Goal: Use online tool/utility: Utilize a website feature to perform a specific function

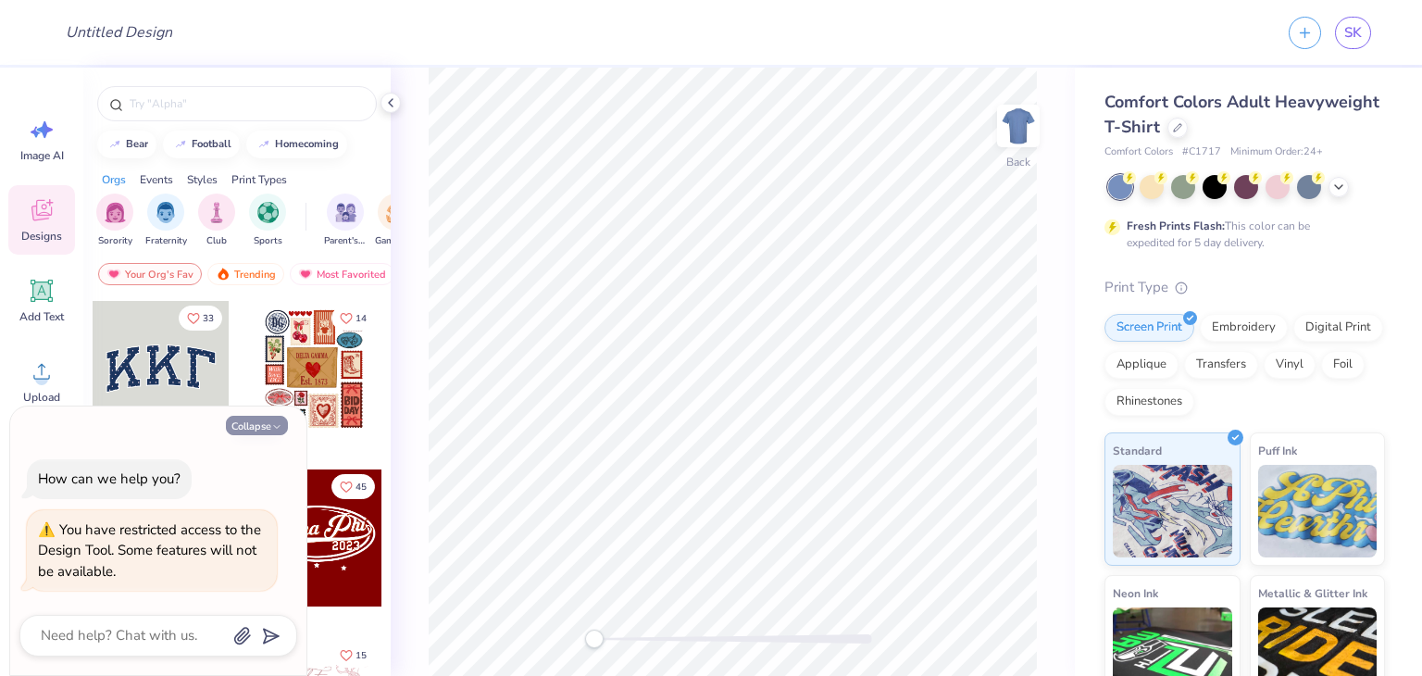
click at [272, 429] on icon "button" at bounding box center [276, 426] width 11 height 11
type textarea "x"
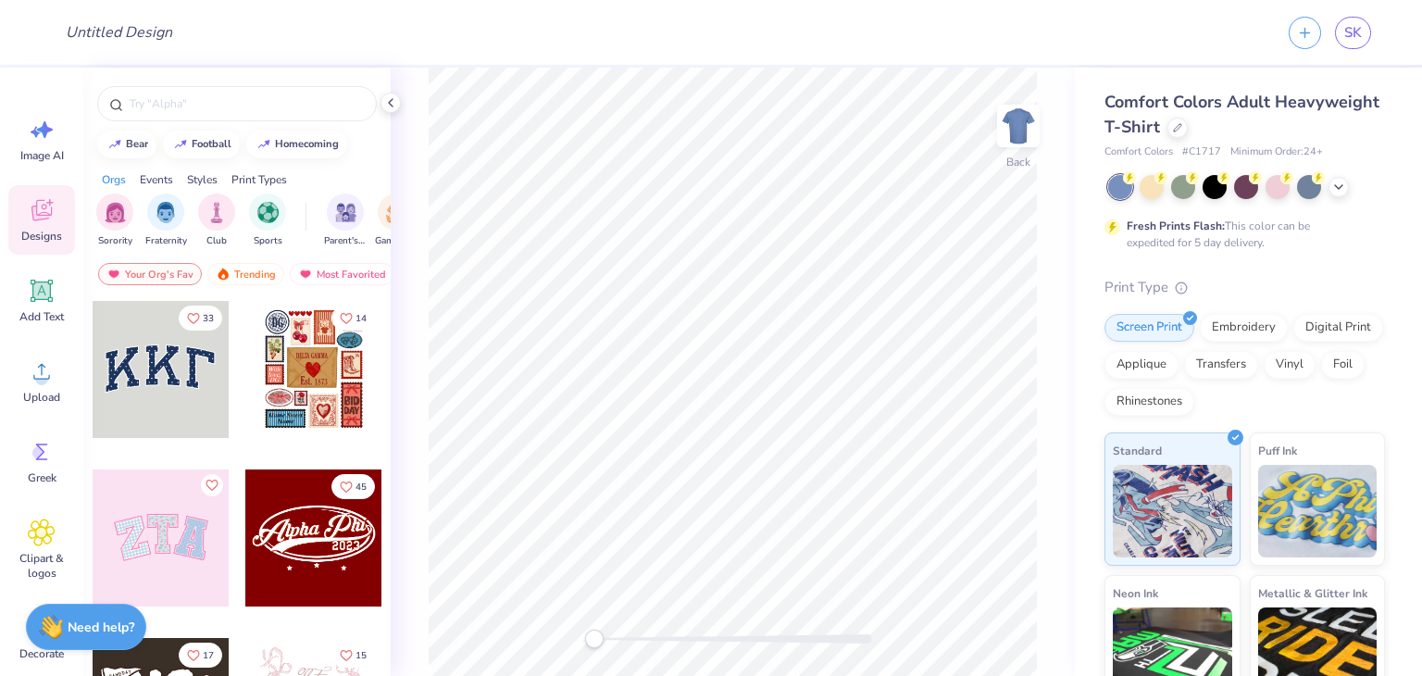
click at [170, 377] on div at bounding box center [23, 369] width 411 height 137
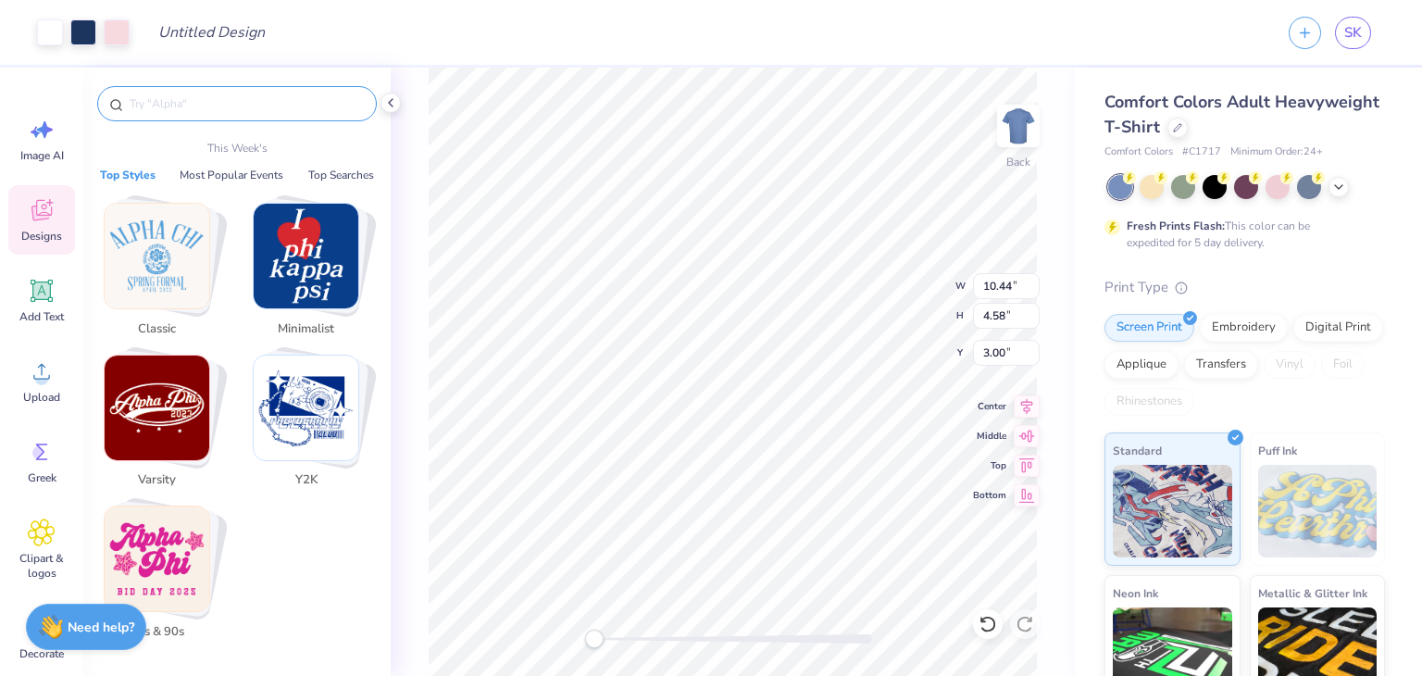
click at [197, 111] on input "text" at bounding box center [246, 103] width 237 height 19
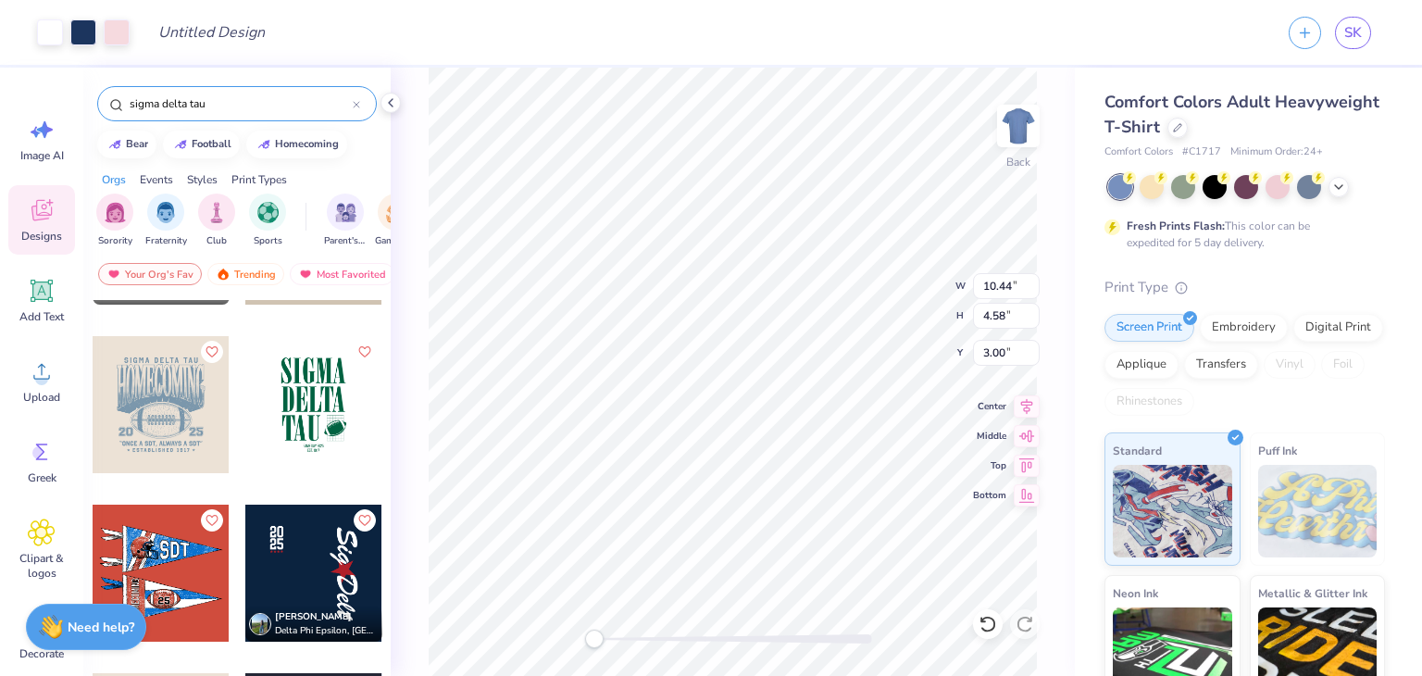
scroll to position [570, 0]
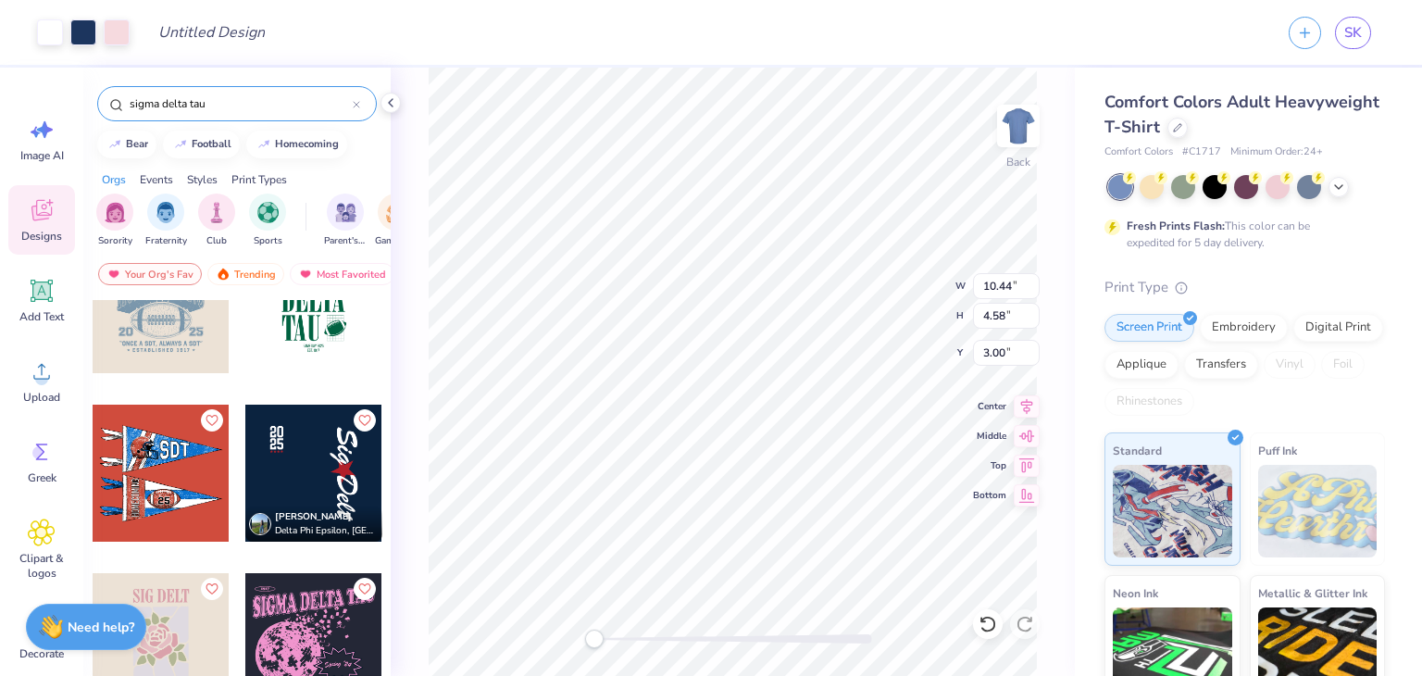
type input "sigma delta tau"
click at [253, 106] on input "sigma delta tau" at bounding box center [240, 103] width 225 height 19
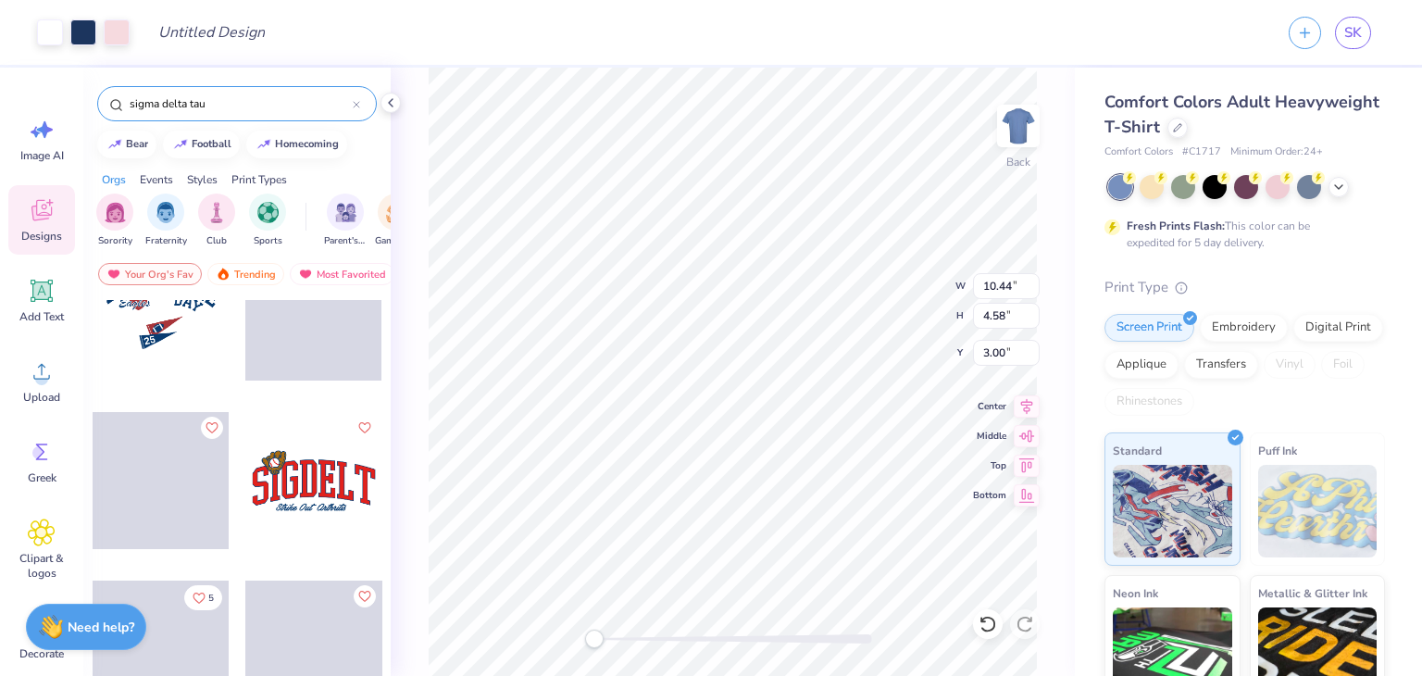
scroll to position [2373, 0]
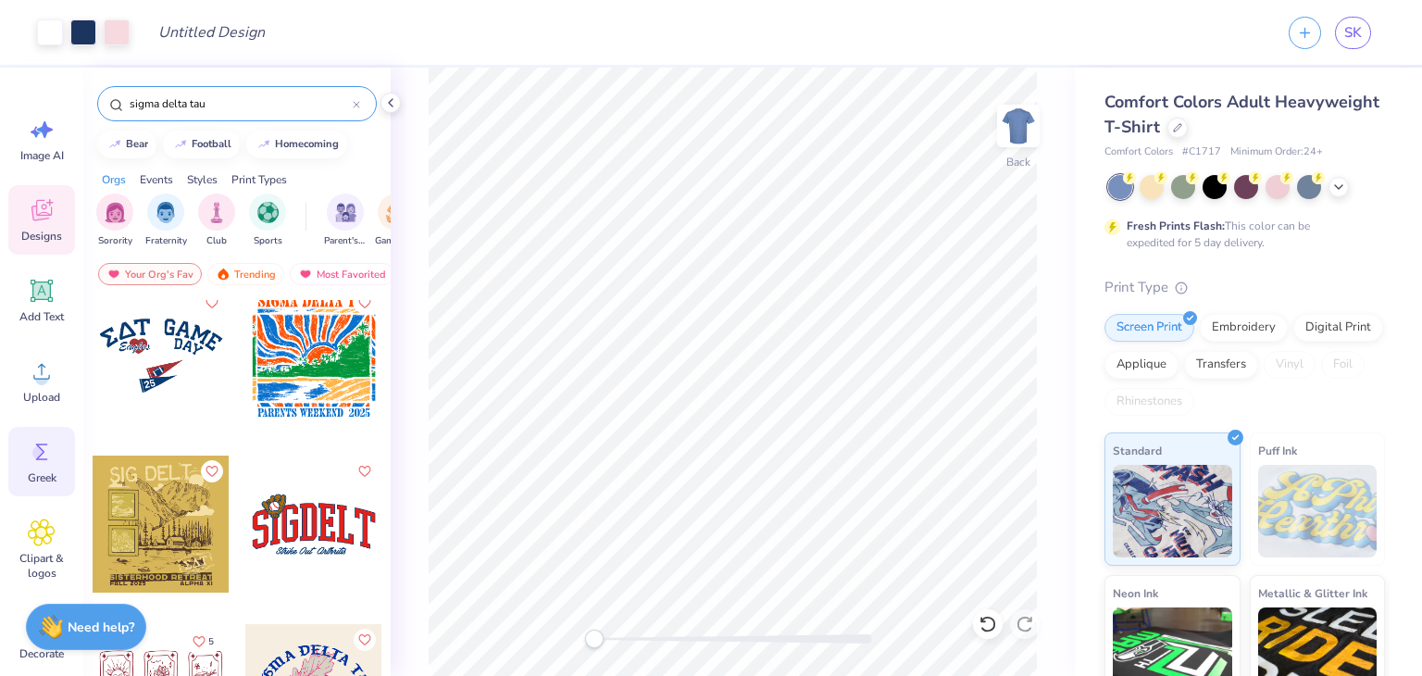
click at [54, 460] on icon at bounding box center [42, 452] width 28 height 28
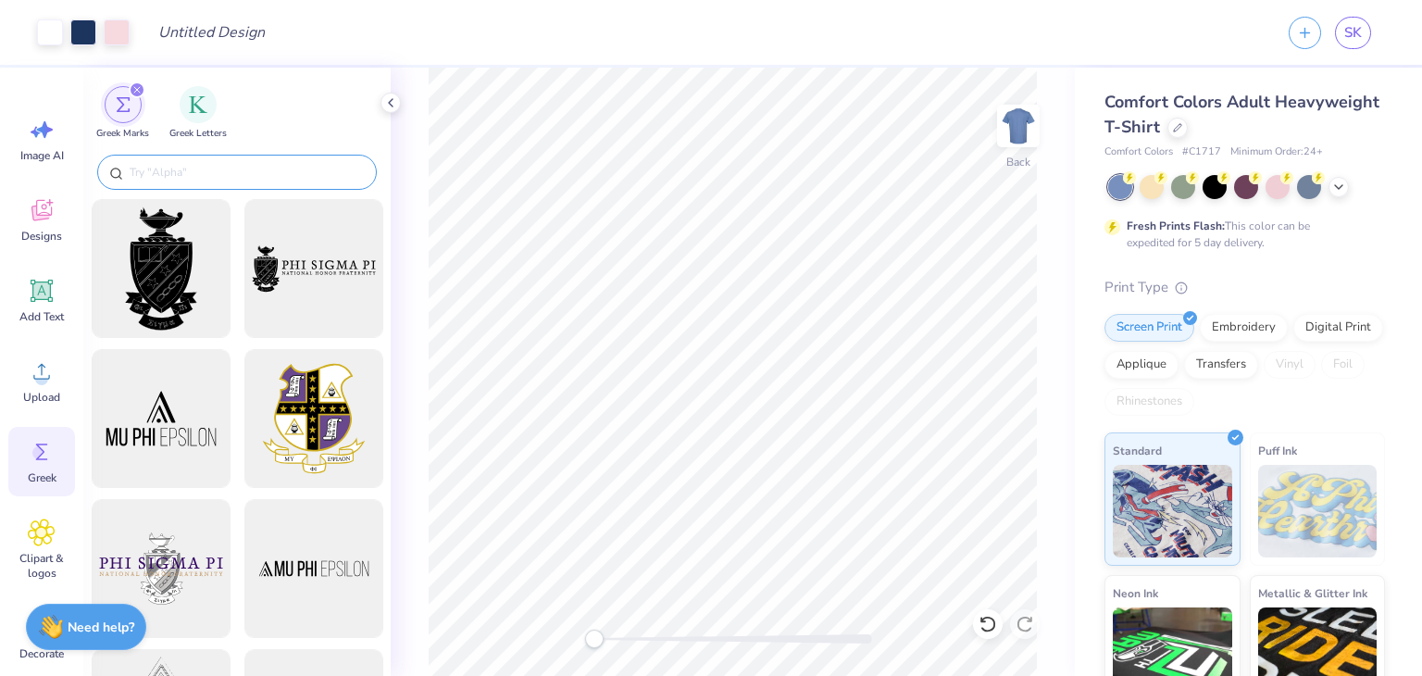
click at [265, 164] on input "text" at bounding box center [246, 172] width 237 height 19
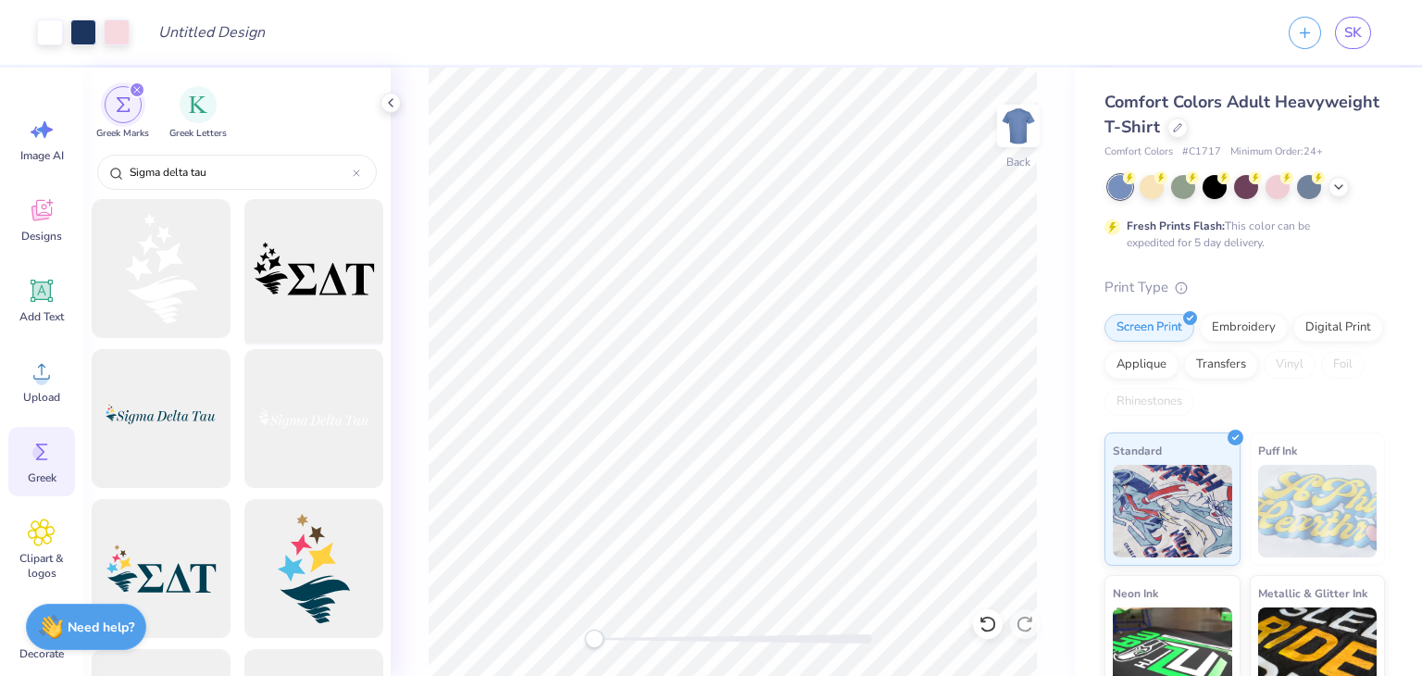
type input "Sigma delta tau"
click at [300, 266] on div at bounding box center [313, 269] width 153 height 153
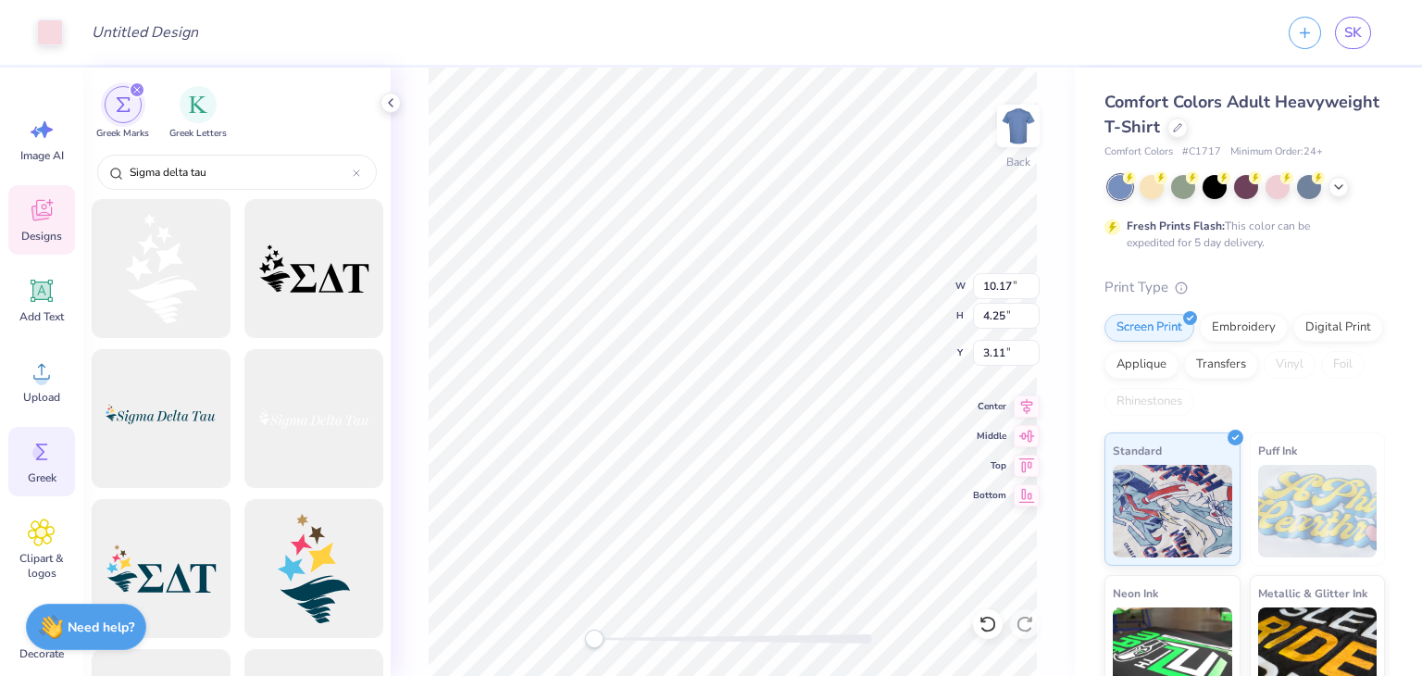
type input "10.17"
type input "4.25"
type input "3.11"
click at [189, 106] on img "filter for Greek Letters" at bounding box center [198, 103] width 19 height 19
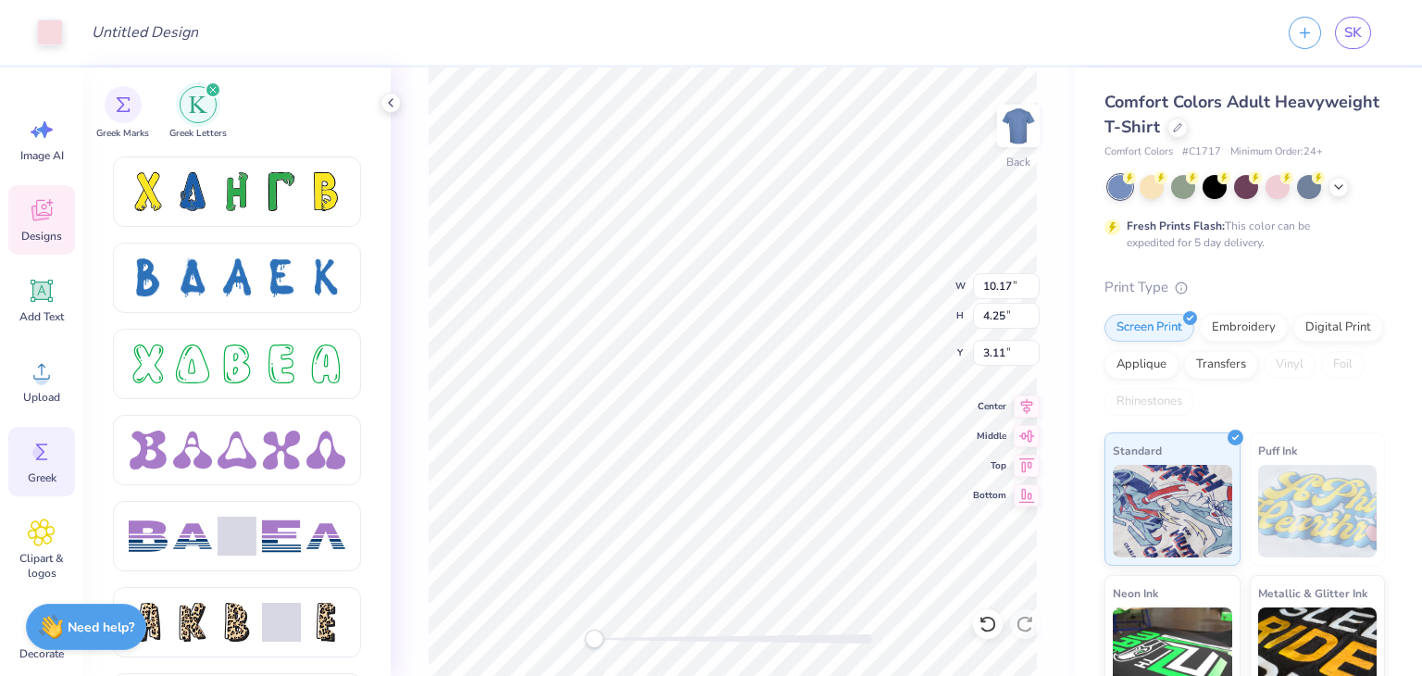
scroll to position [2669, 0]
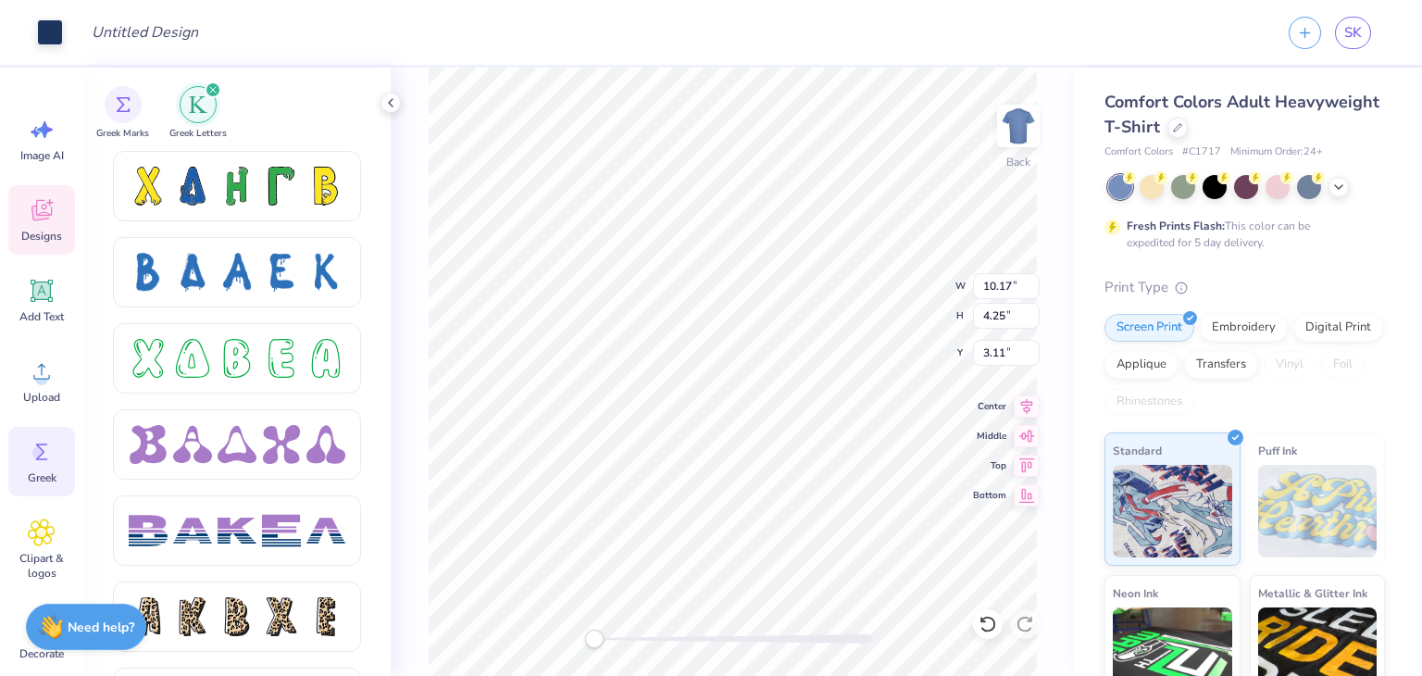
type input "10.26"
type input "4.38"
type input "3.09"
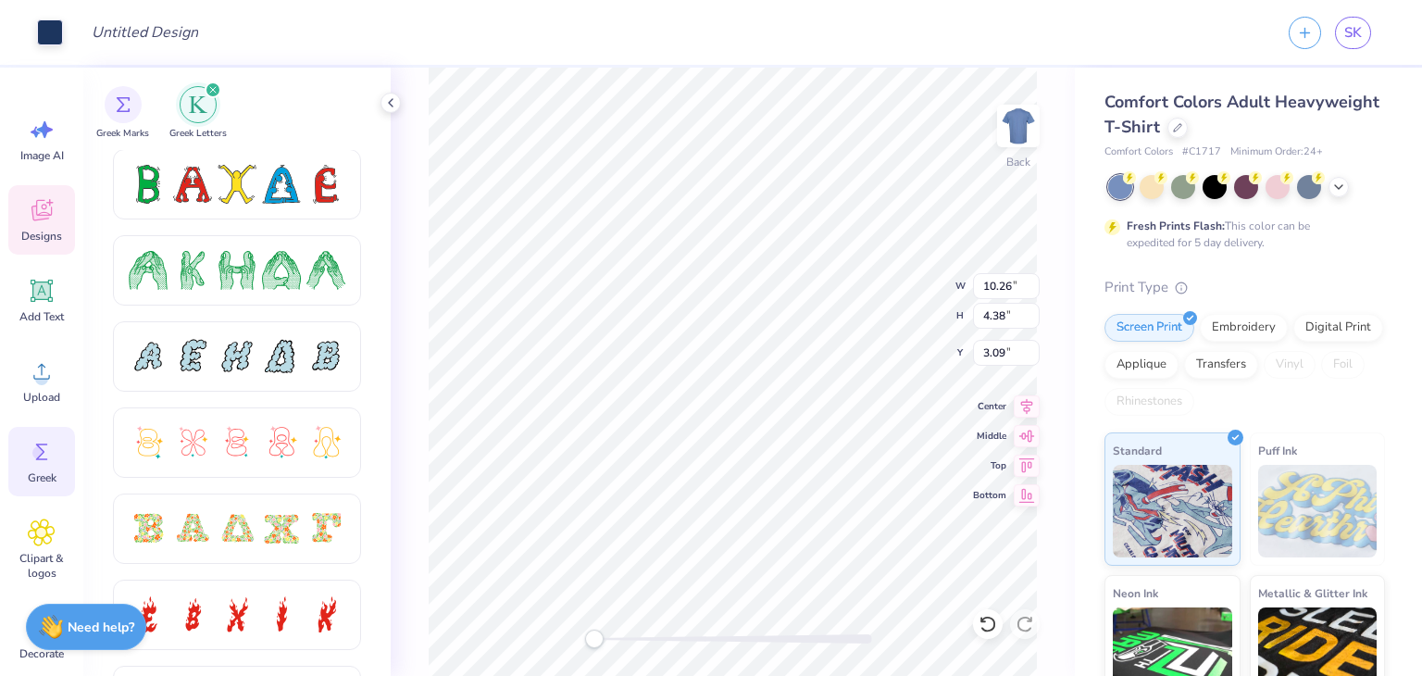
scroll to position [0, 0]
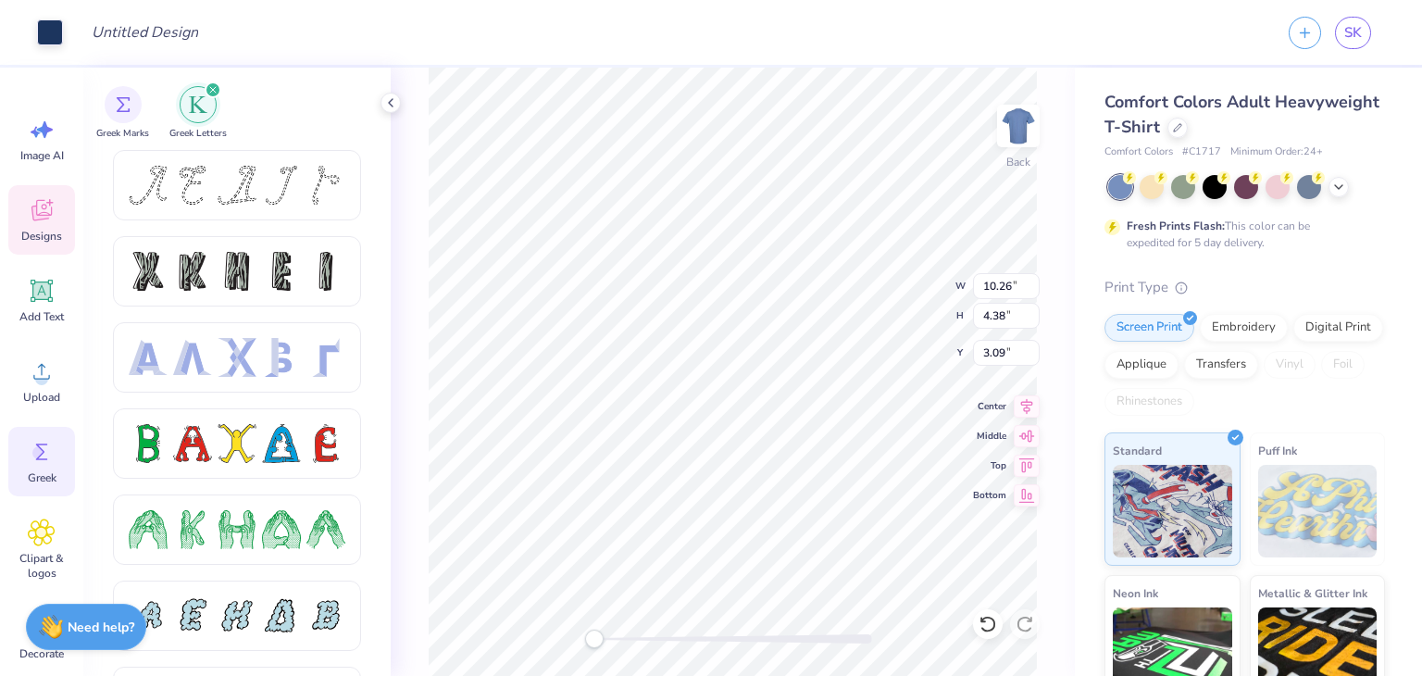
click at [210, 92] on icon "filter for Greek Letters" at bounding box center [213, 90] width 6 height 6
click at [388, 112] on div at bounding box center [391, 103] width 20 height 20
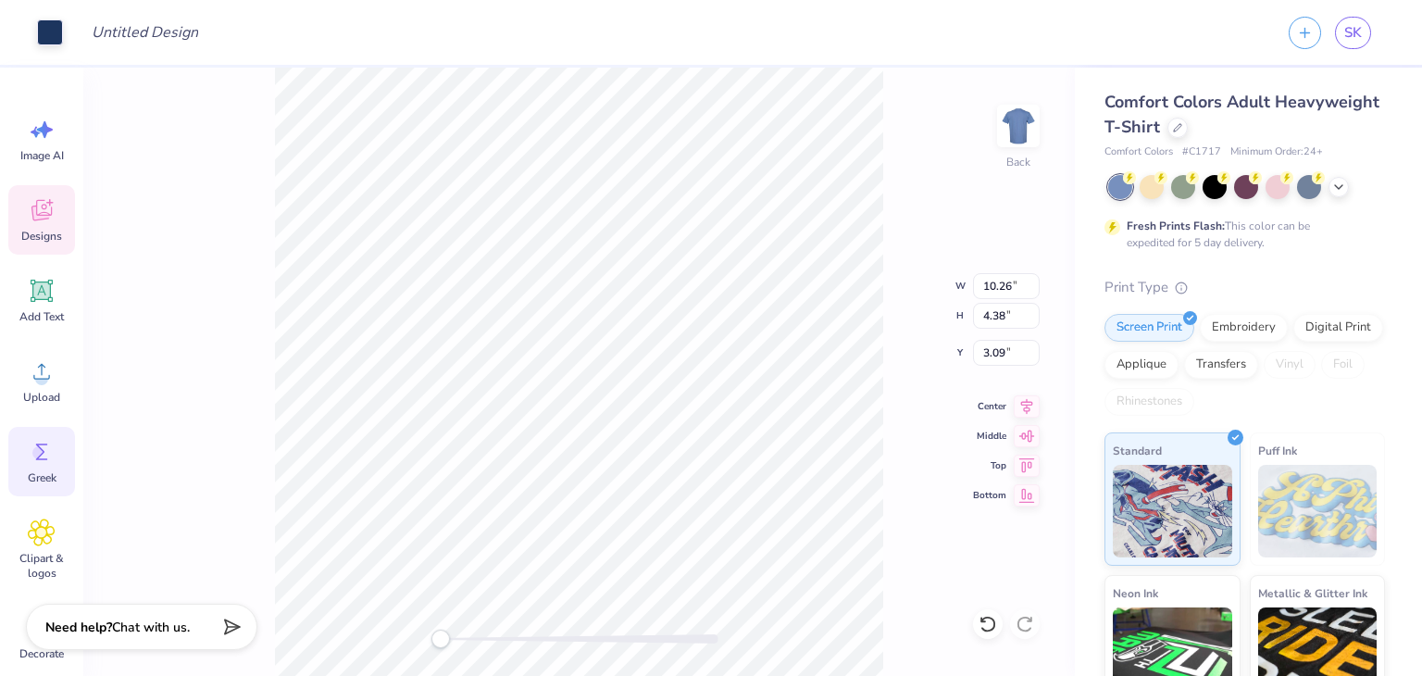
click at [43, 221] on icon at bounding box center [42, 210] width 28 height 28
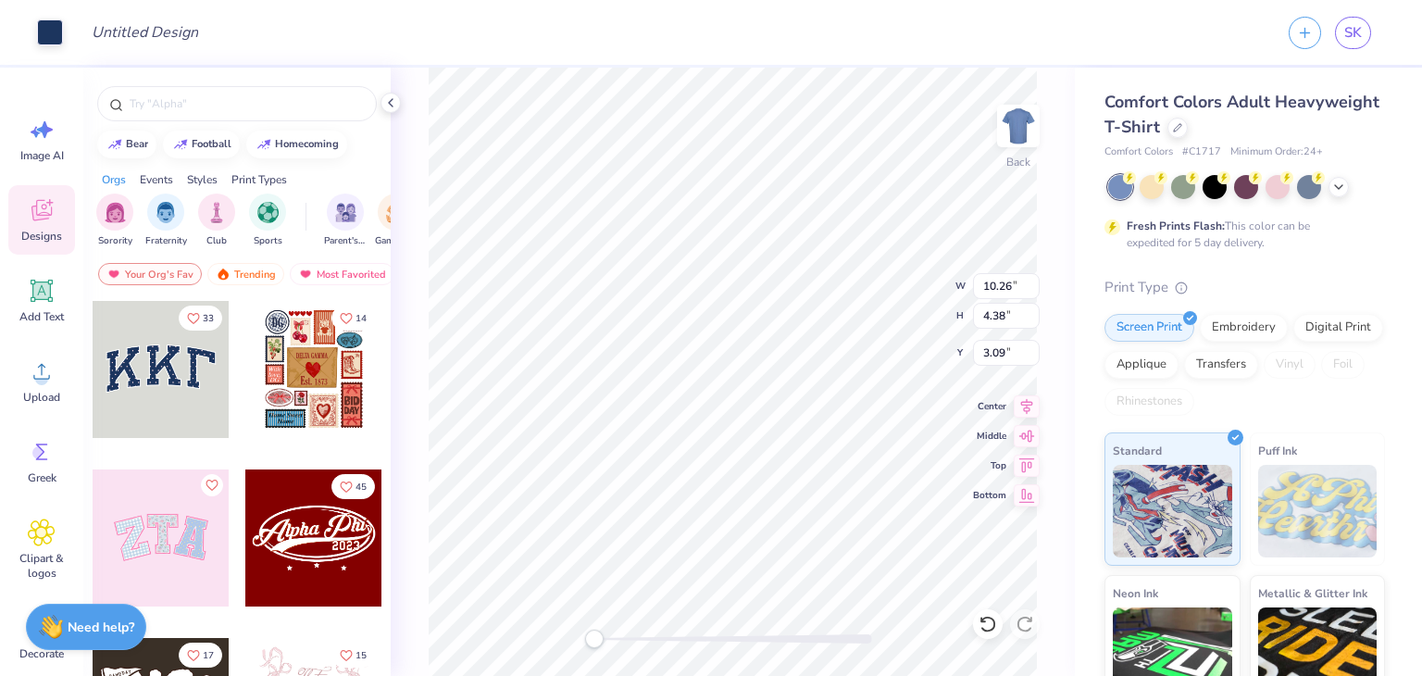
click at [174, 386] on div at bounding box center [161, 369] width 137 height 137
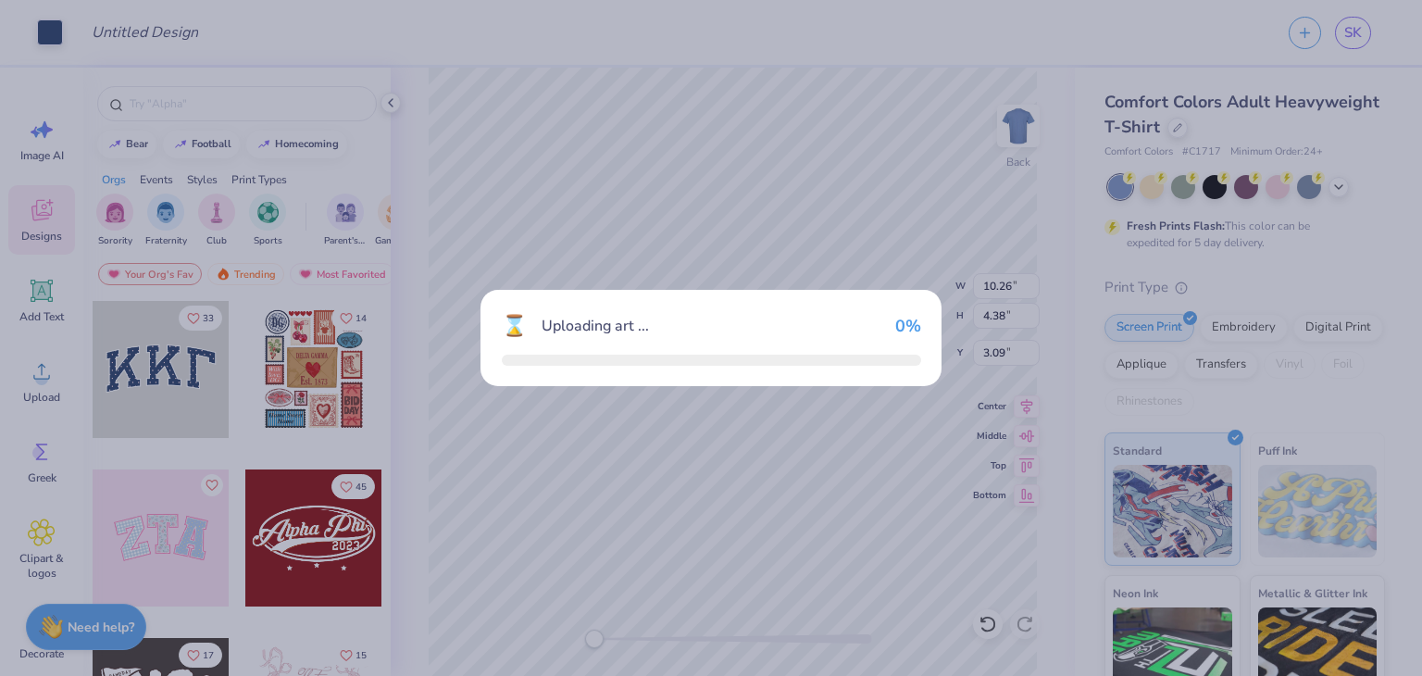
type input "10.44"
type input "4.58"
type input "3.00"
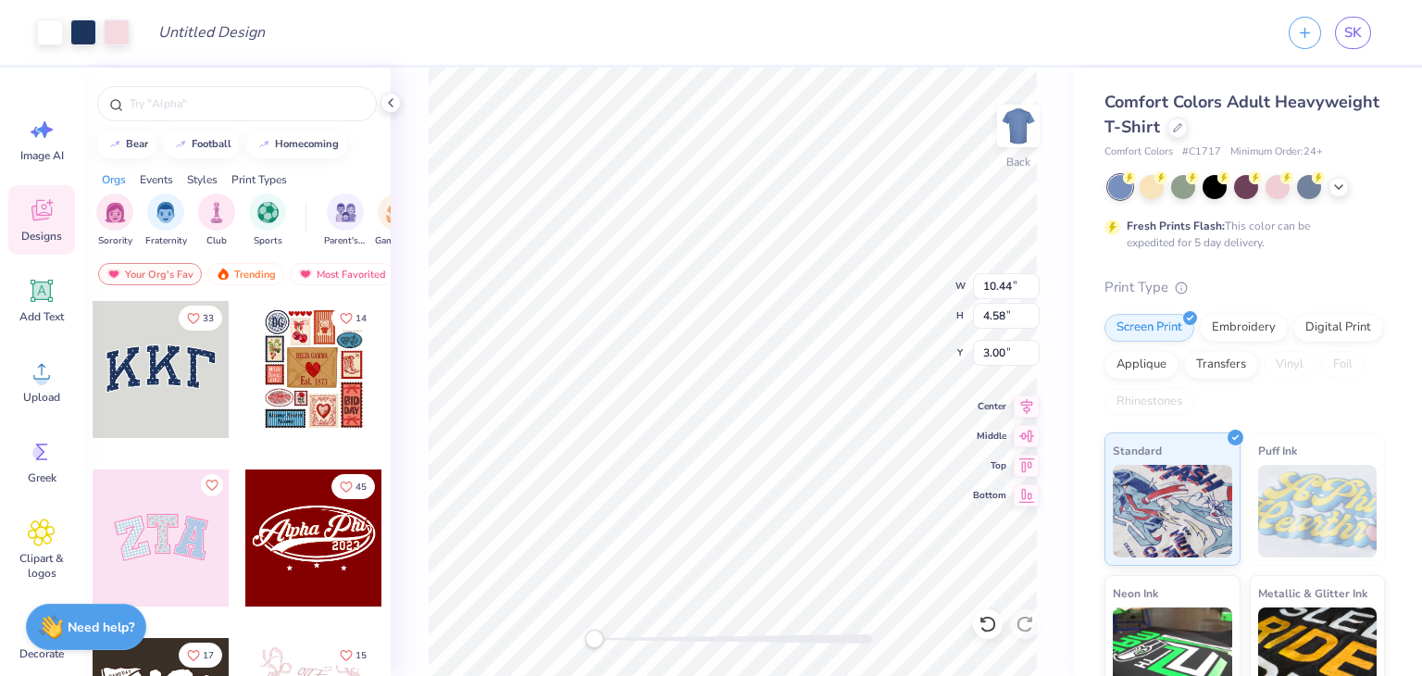
scroll to position [174, 0]
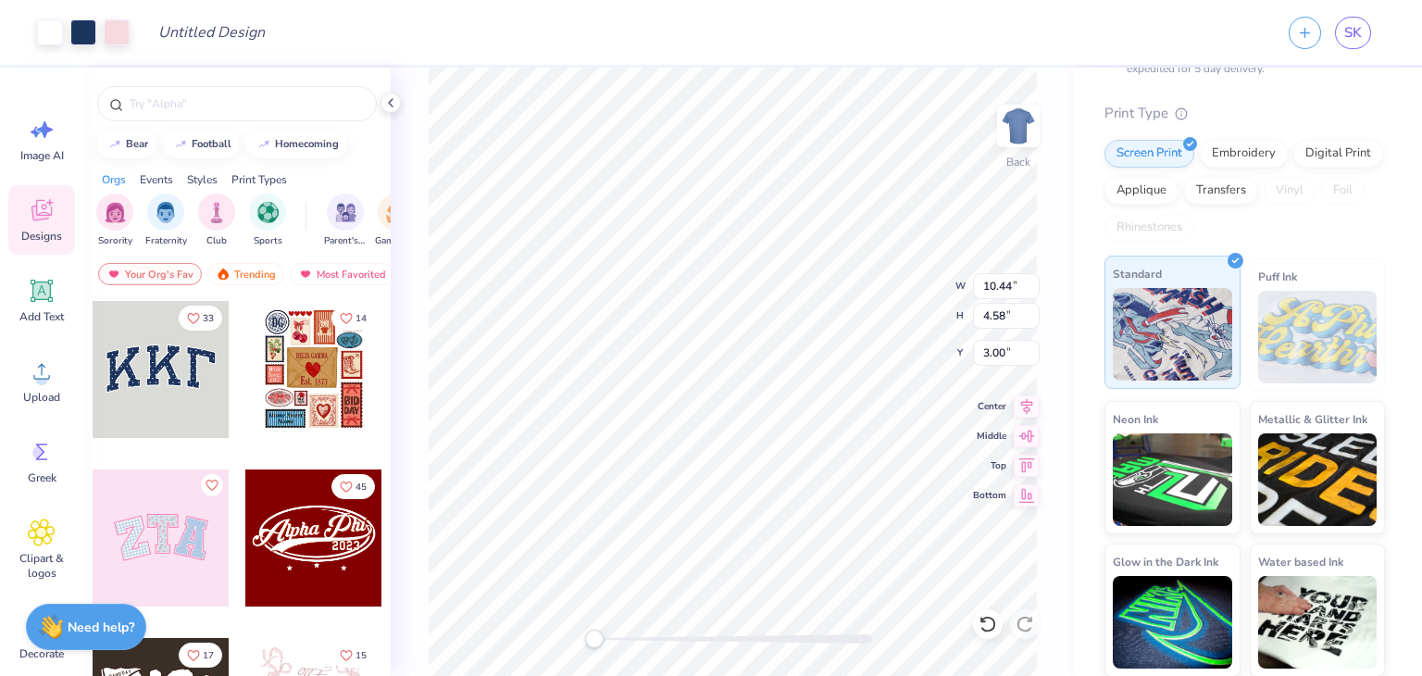
click at [1145, 292] on img at bounding box center [1172, 334] width 119 height 93
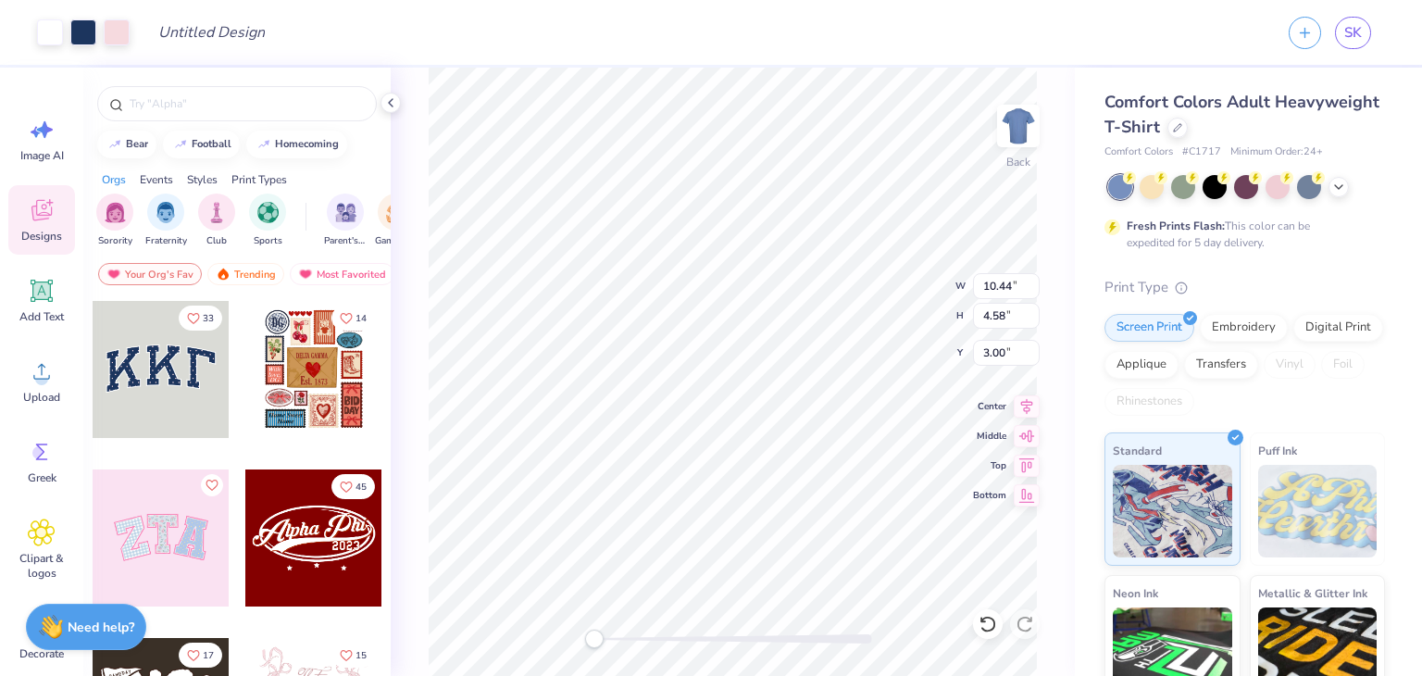
click at [207, 180] on div "Styles" at bounding box center [202, 179] width 31 height 17
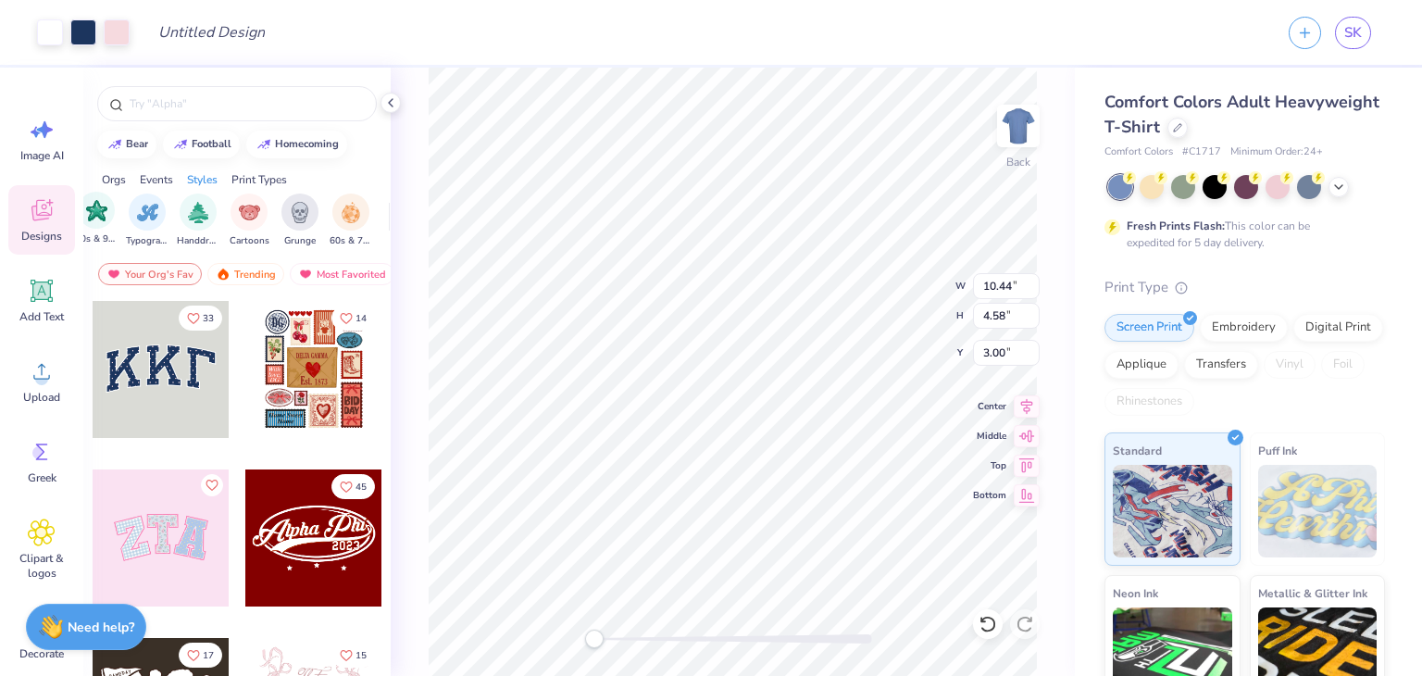
scroll to position [0, 1189]
click at [148, 223] on div "filter for Typography" at bounding box center [150, 210] width 37 height 37
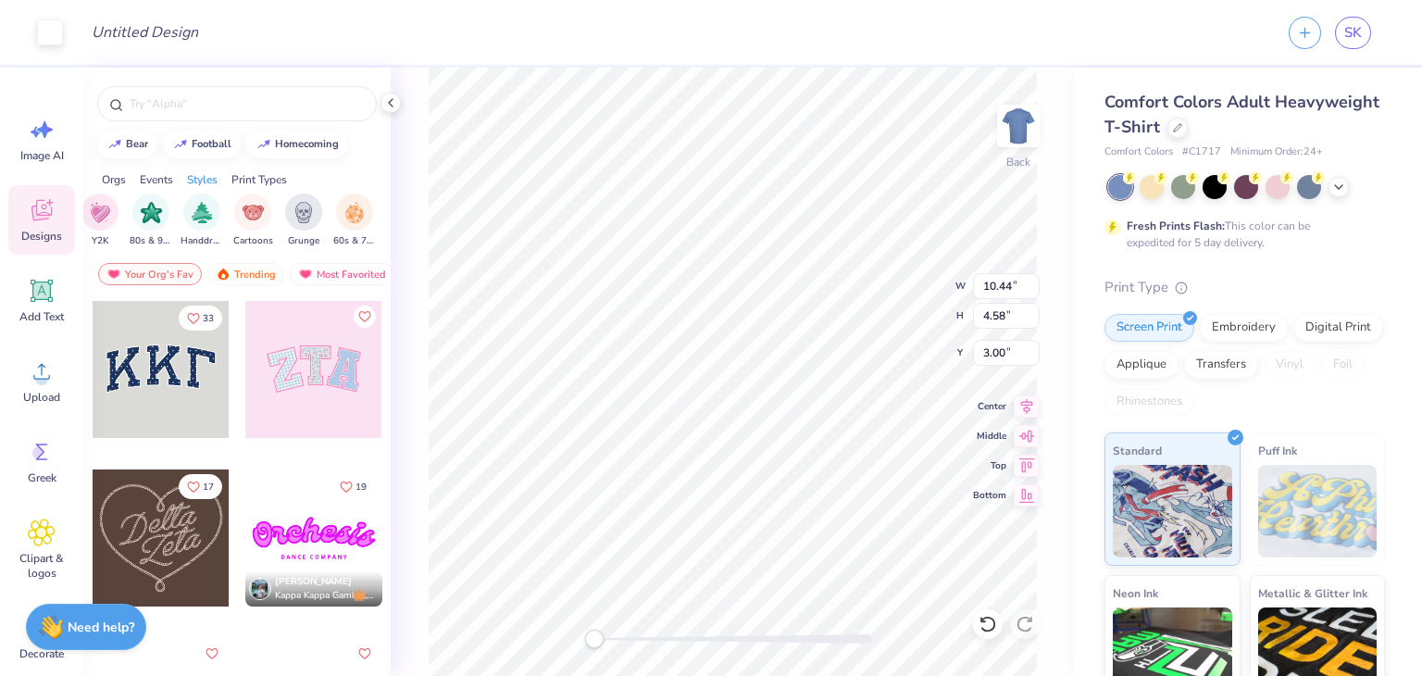
type input "10.26"
type input "4.38"
click at [776, 377] on li "Duplicate" at bounding box center [803, 366] width 145 height 36
type input "4.09"
click at [778, 217] on li "Cut" at bounding box center [814, 221] width 145 height 37
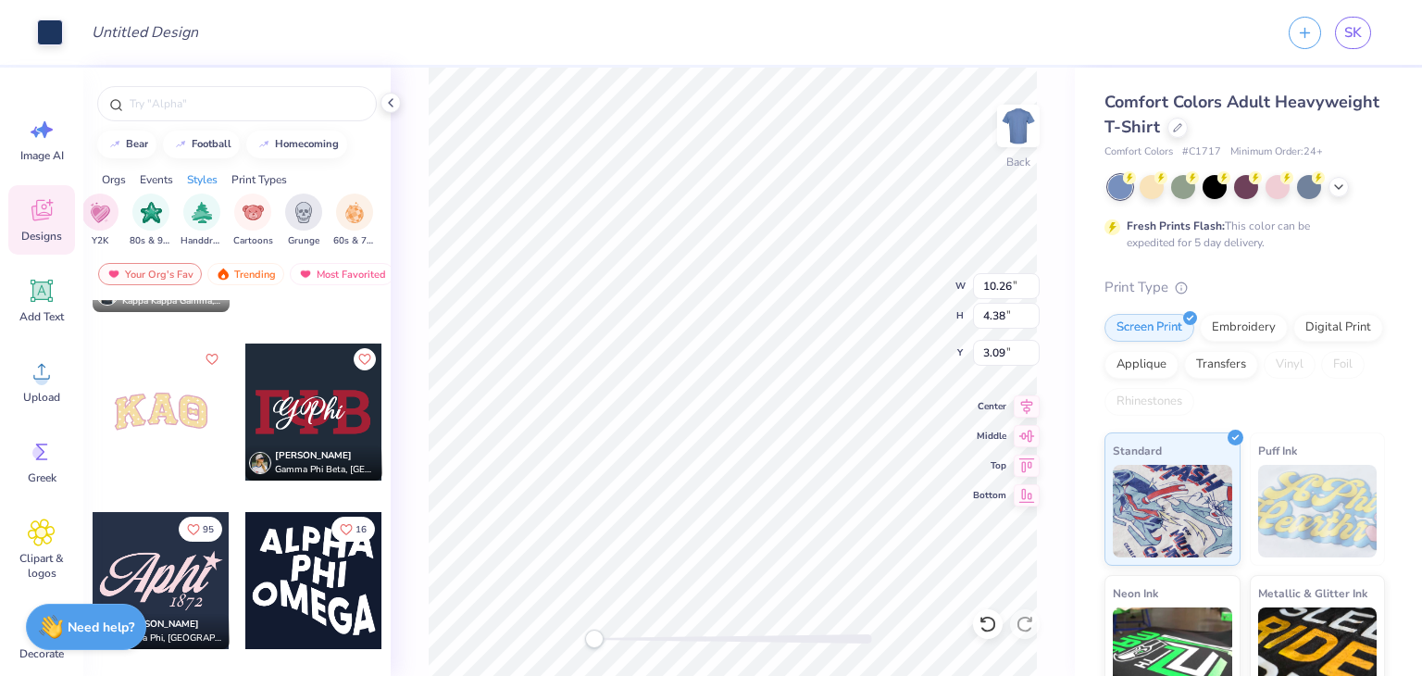
scroll to position [1139, 0]
